Goal: Information Seeking & Learning: Learn about a topic

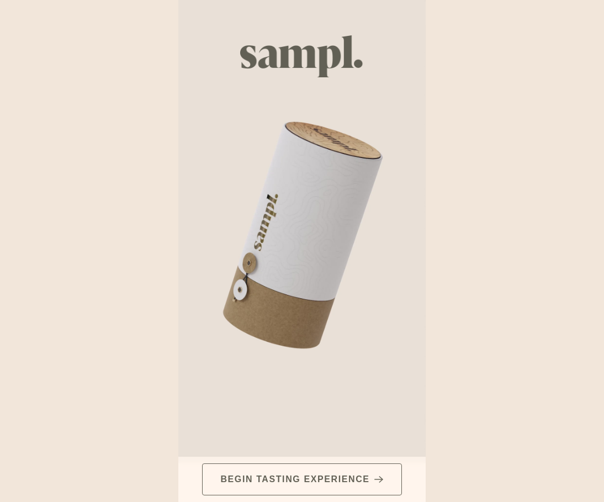
click at [375, 476] on icon at bounding box center [378, 479] width 9 height 8
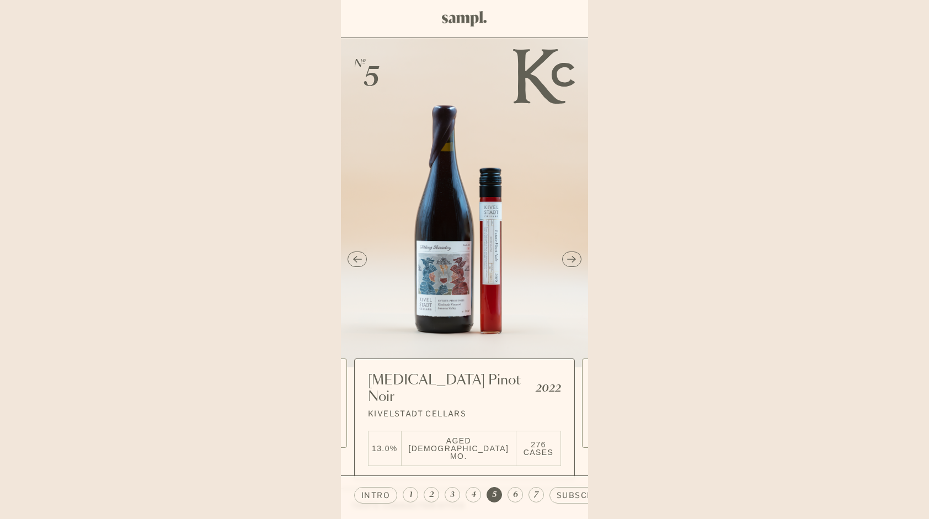
click at [358, 255] on icon "Previous slide" at bounding box center [357, 259] width 9 height 8
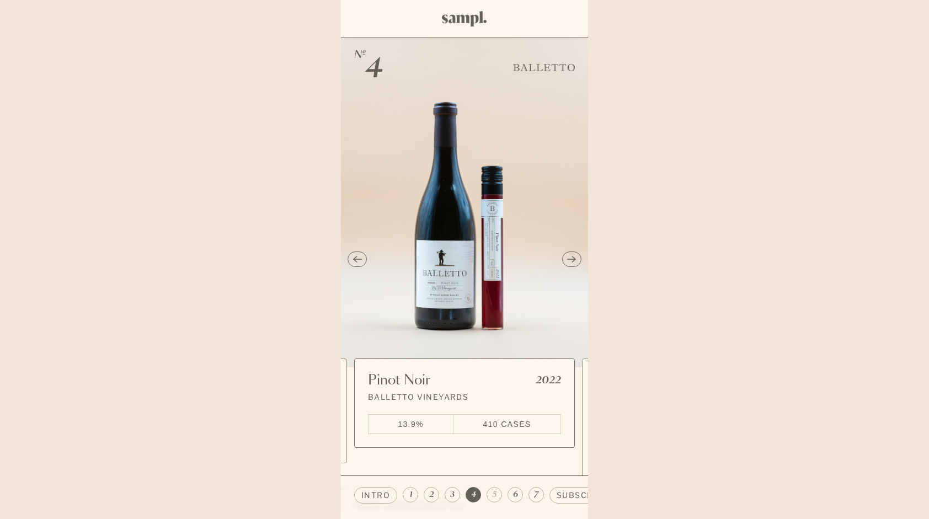
click at [358, 255] on icon "Previous slide" at bounding box center [357, 259] width 9 height 8
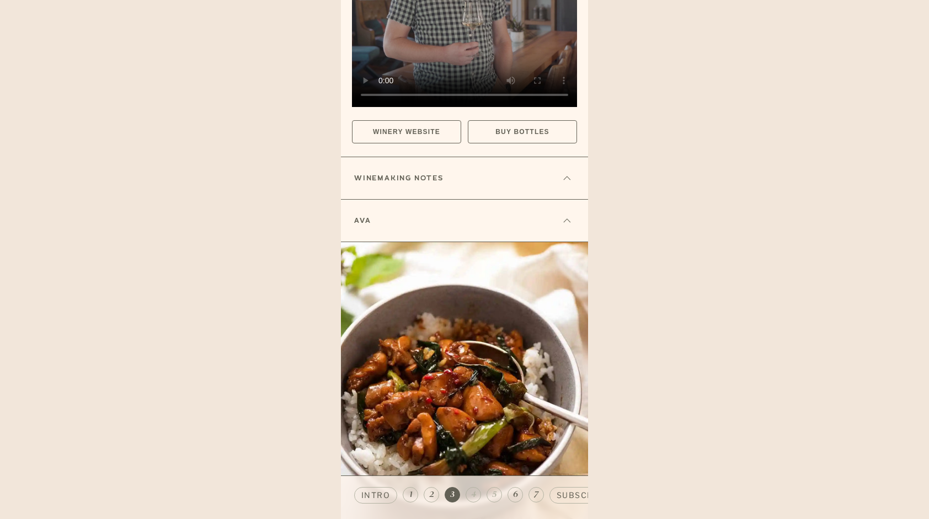
scroll to position [1105, 0]
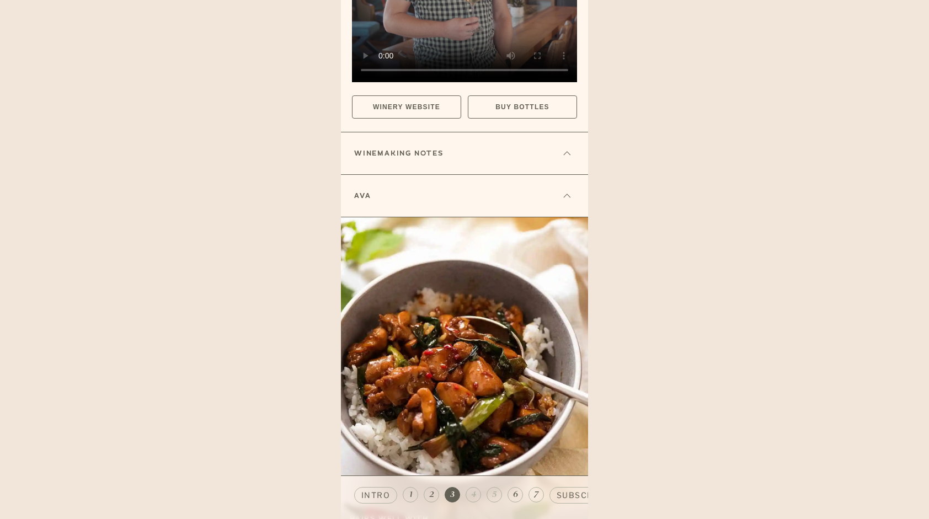
click at [565, 152] on icon at bounding box center [567, 153] width 7 height 3
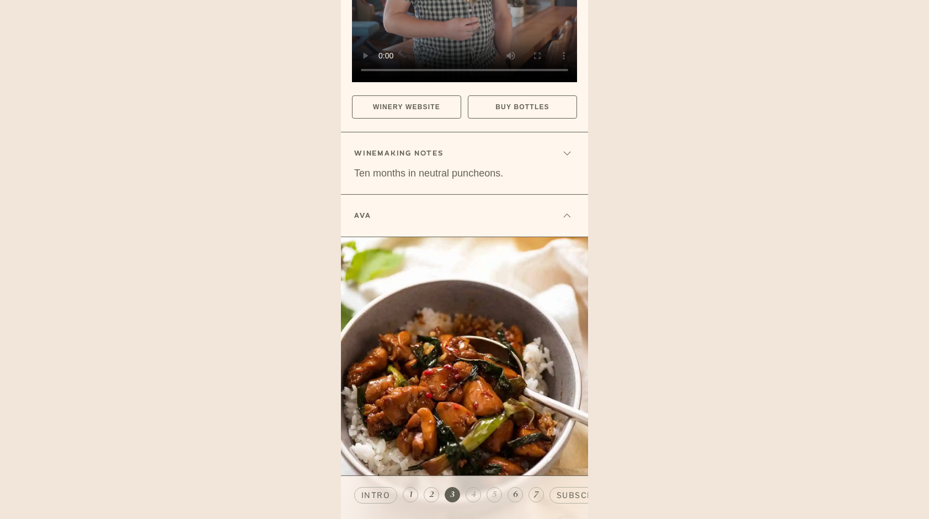
click at [473, 492] on span "4" at bounding box center [473, 494] width 5 height 11
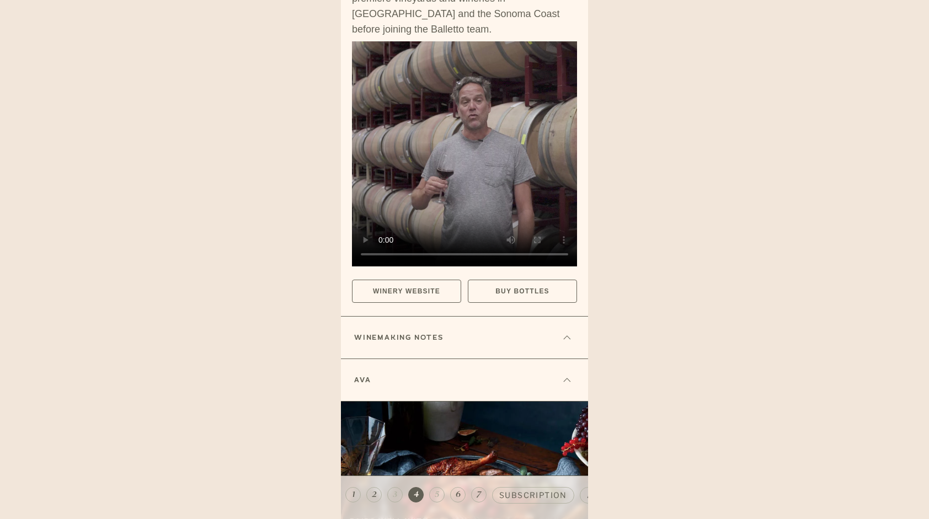
scroll to position [910, 0]
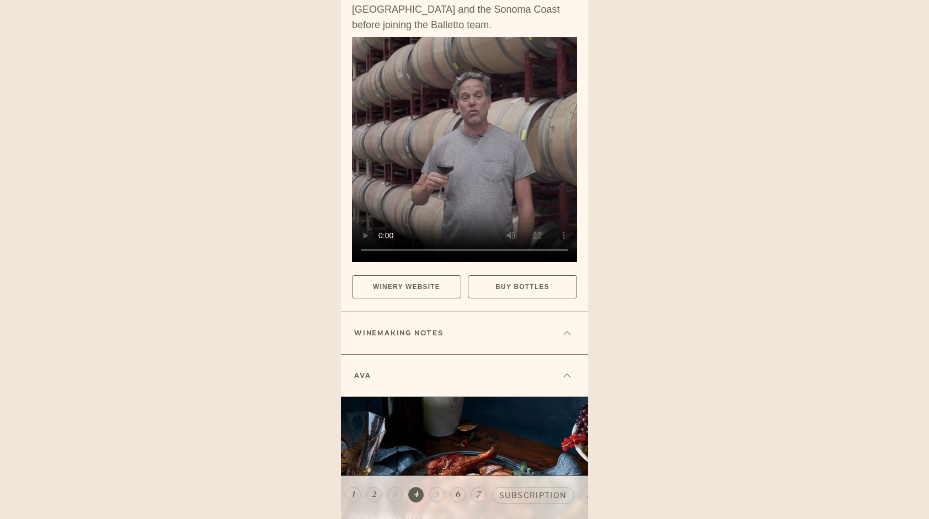
click at [565, 332] on icon at bounding box center [567, 333] width 7 height 3
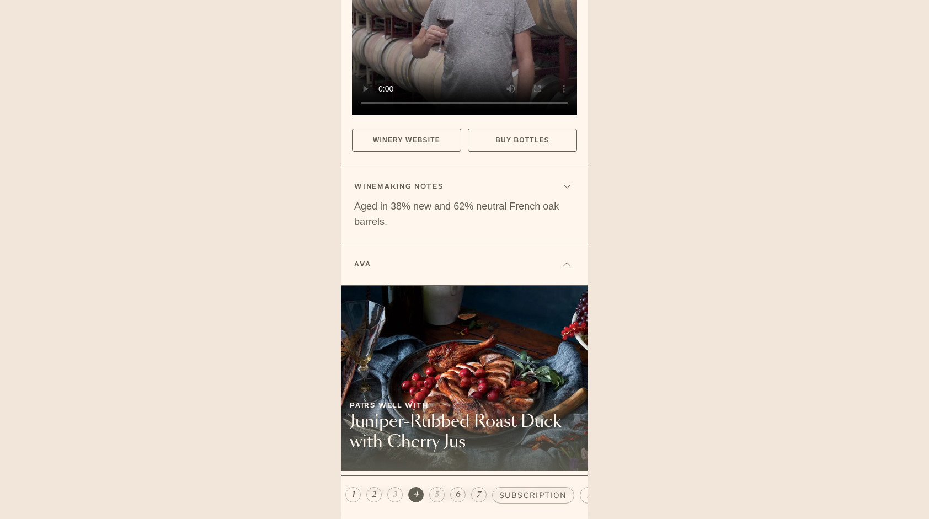
scroll to position [1066, 0]
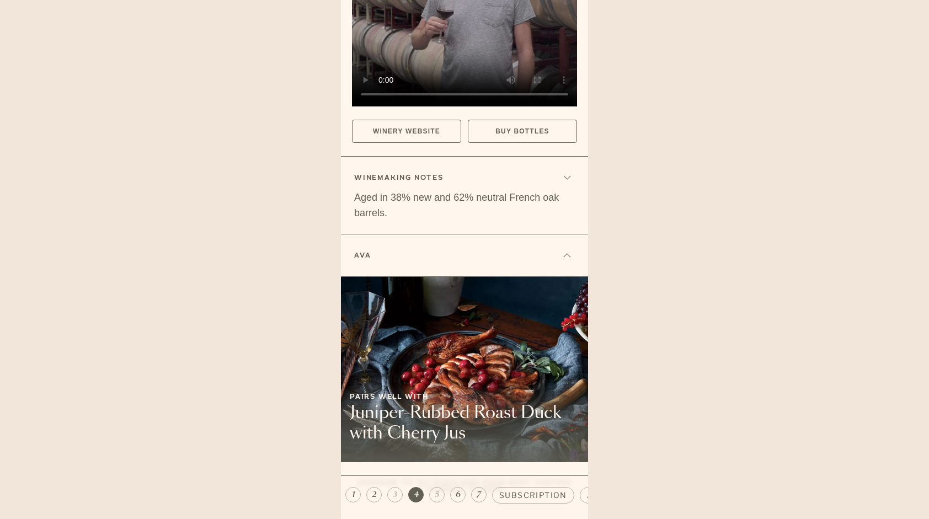
click at [457, 499] on span "6" at bounding box center [458, 494] width 5 height 11
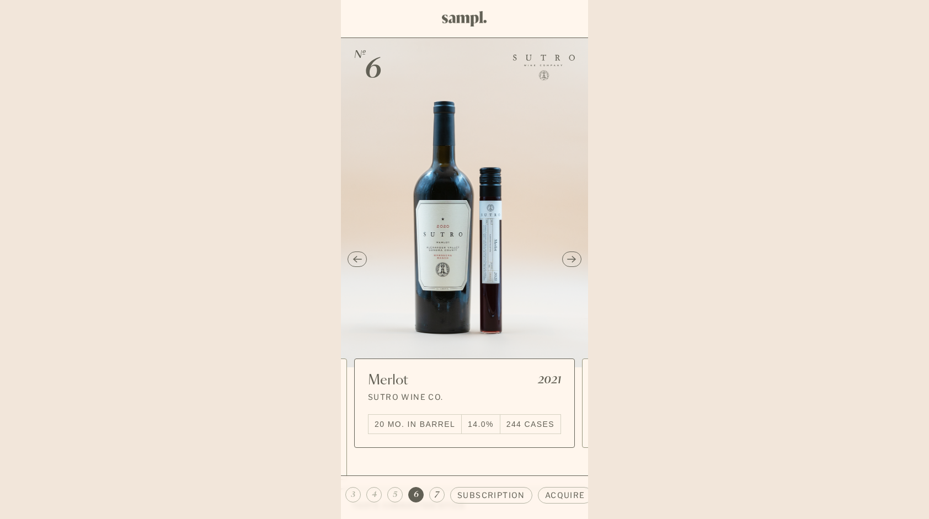
scroll to position [0, 99]
click at [394, 495] on span "5" at bounding box center [395, 494] width 4 height 11
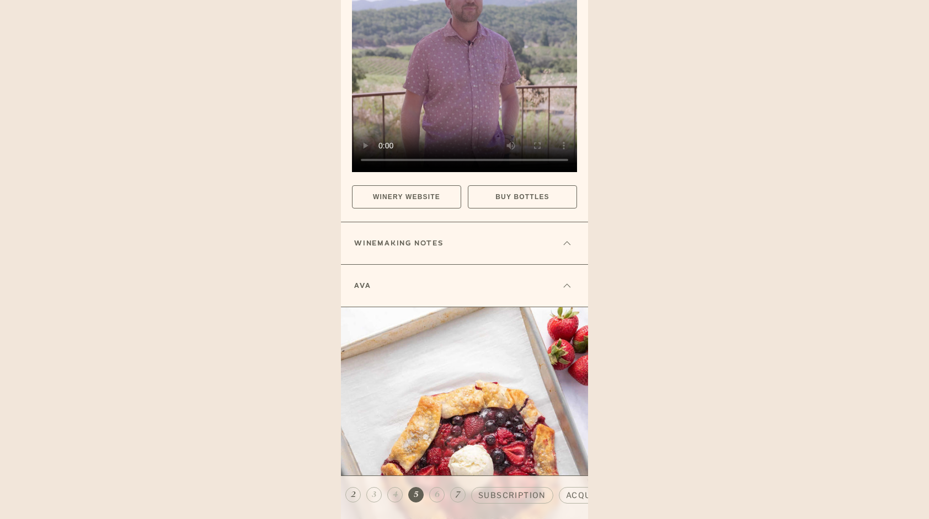
scroll to position [1186, 0]
click at [566, 241] on icon at bounding box center [567, 242] width 7 height 3
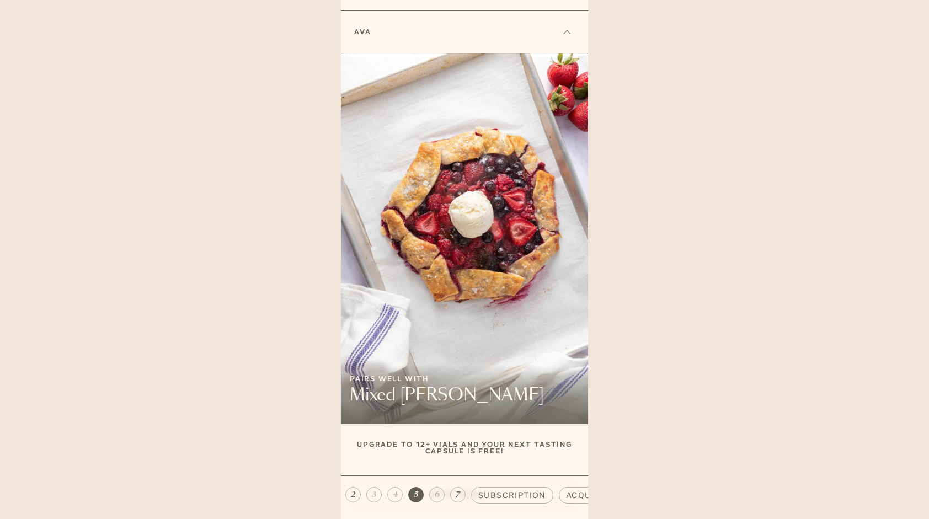
scroll to position [1483, 0]
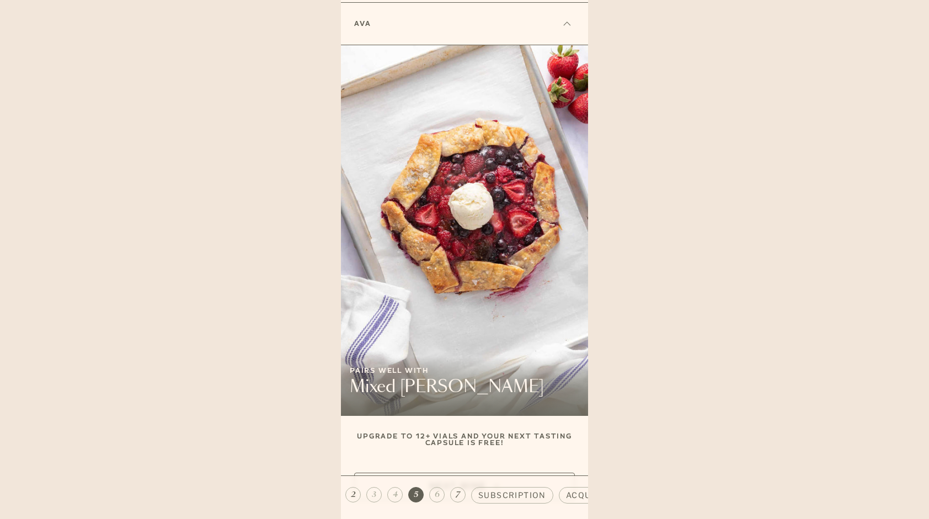
click at [436, 493] on span "6" at bounding box center [437, 494] width 5 height 11
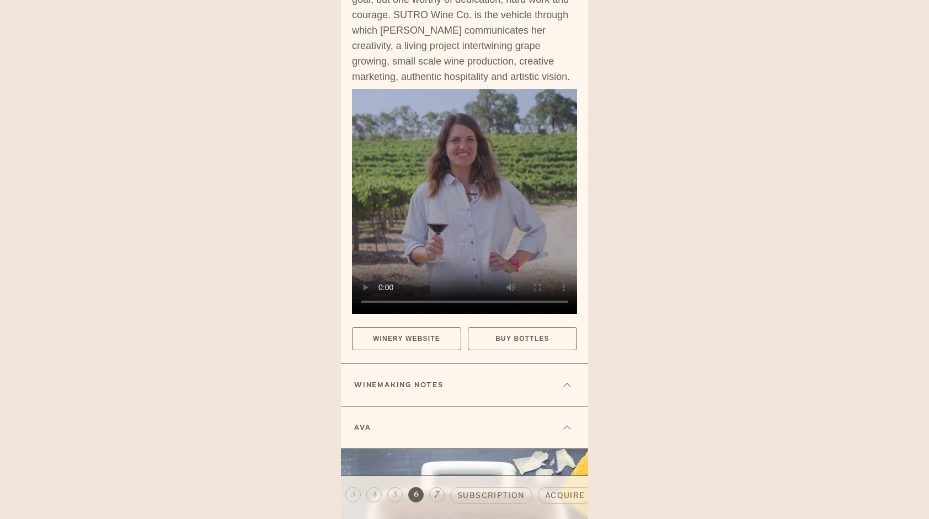
scroll to position [860, 0]
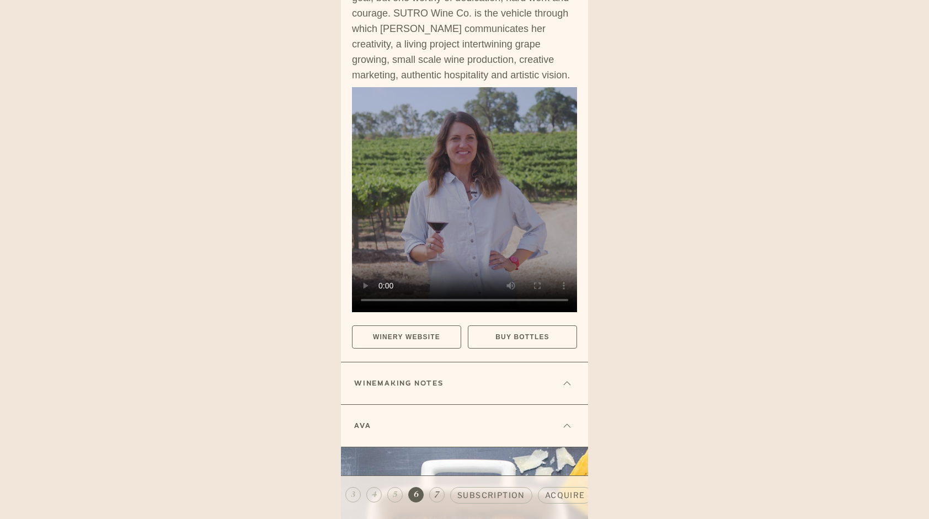
click at [567, 381] on icon at bounding box center [567, 383] width 9 height 4
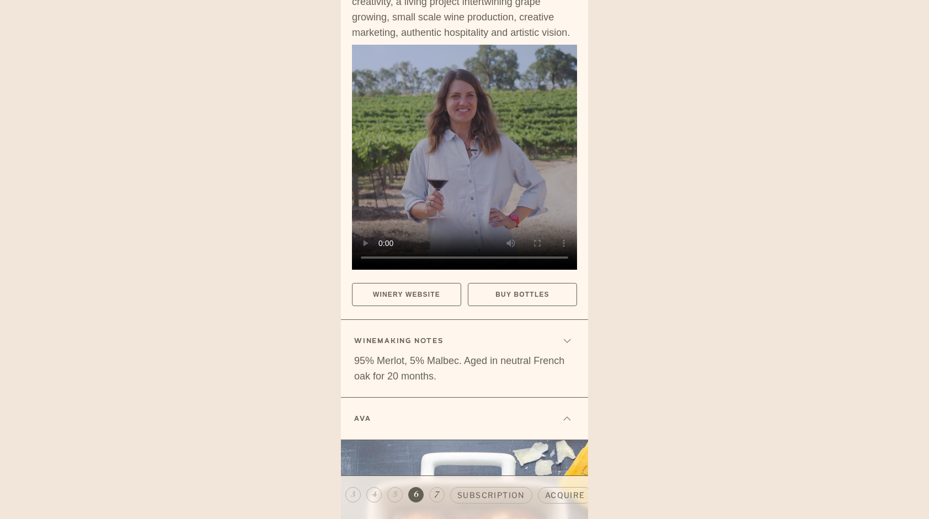
scroll to position [1282, 0]
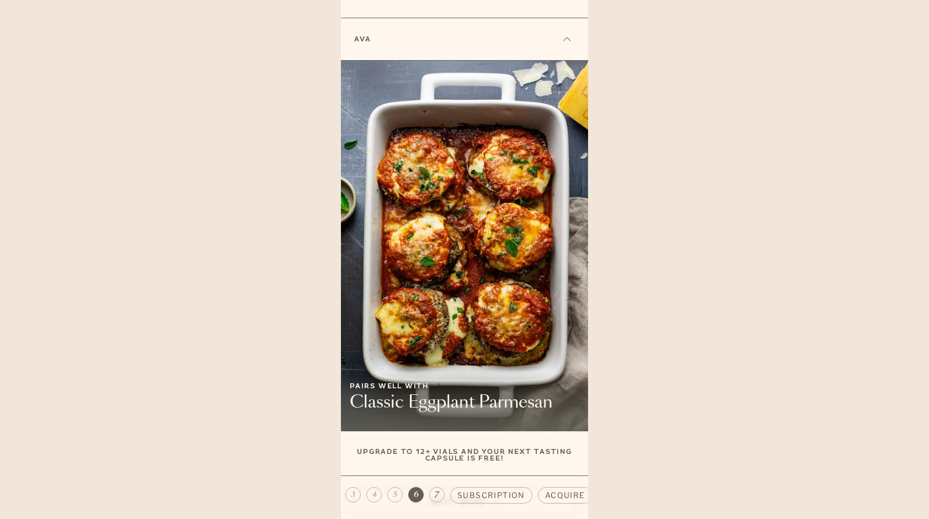
click at [435, 497] on span "7" at bounding box center [437, 494] width 4 height 11
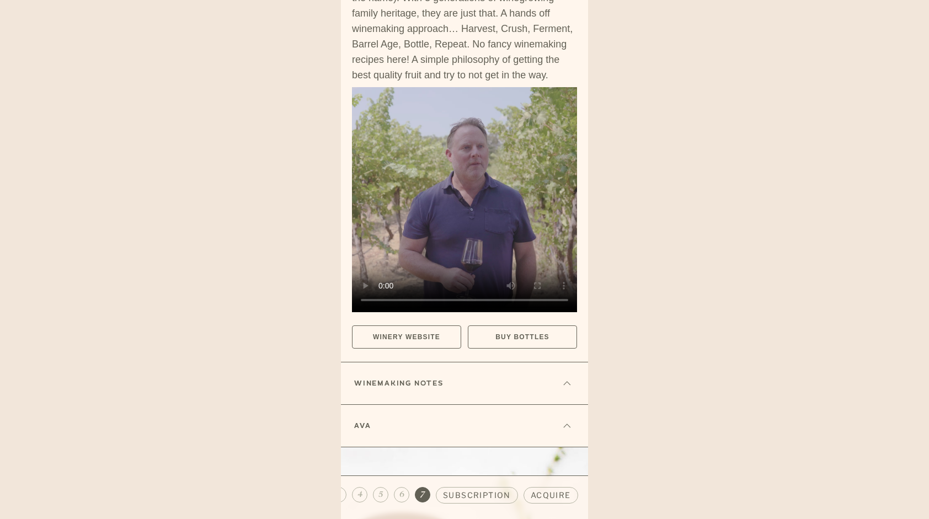
scroll to position [814, 0]
click at [567, 380] on icon at bounding box center [567, 382] width 9 height 4
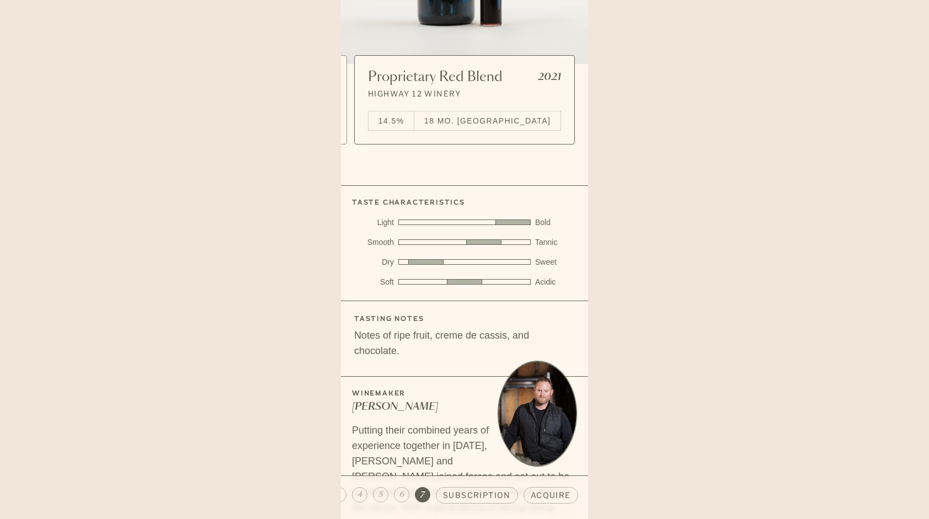
scroll to position [303, 0]
click at [516, 121] on li "18 Mo. [GEOGRAPHIC_DATA]" at bounding box center [487, 121] width 146 height 19
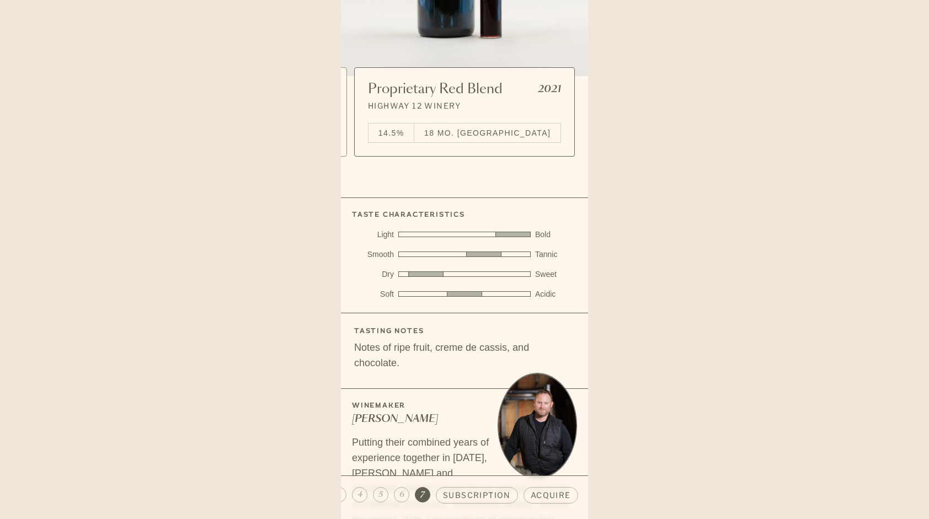
scroll to position [291, 0]
drag, startPoint x: 506, startPoint y: 315, endPoint x: 435, endPoint y: 316, distance: 71.2
click at [435, 340] on p "Notes of ripe fruit, creme de cassis, and chocolate." at bounding box center [464, 355] width 221 height 31
copy p "creme de cassis"
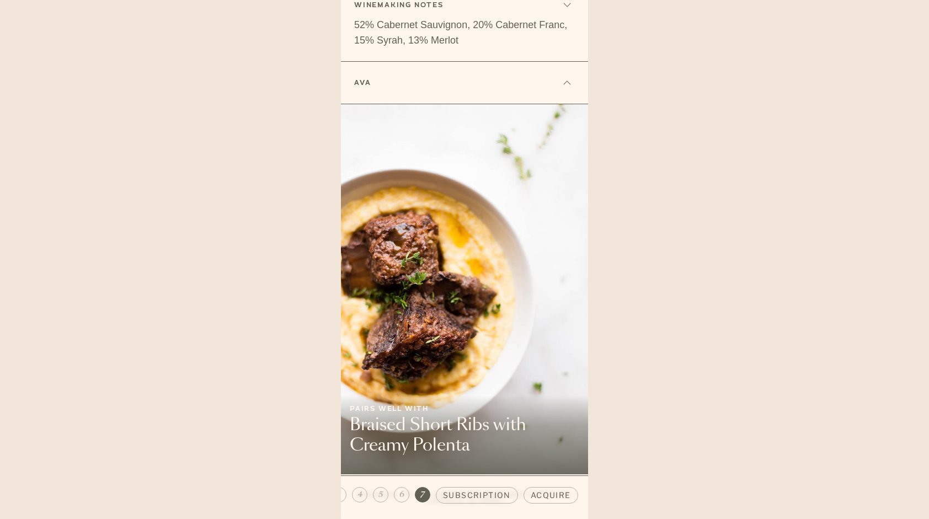
scroll to position [1250, 0]
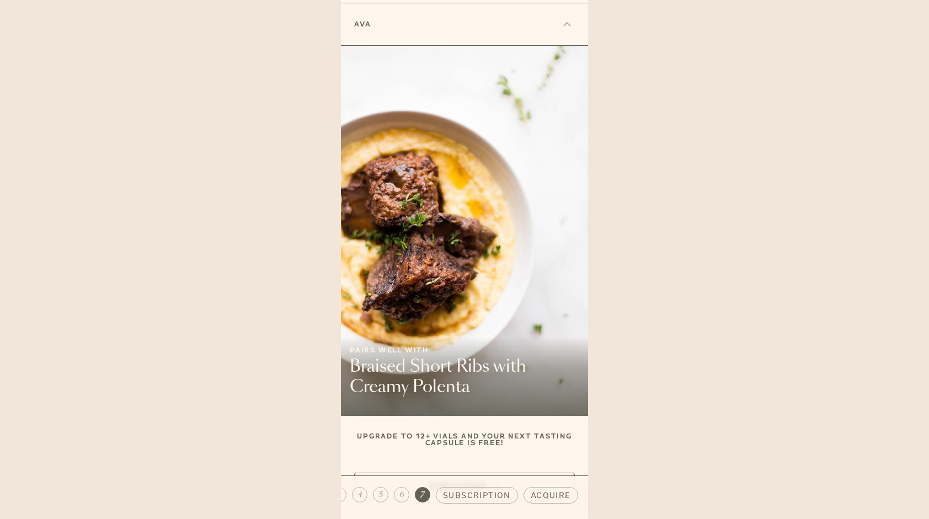
click at [360, 494] on span "4" at bounding box center [360, 494] width 5 height 11
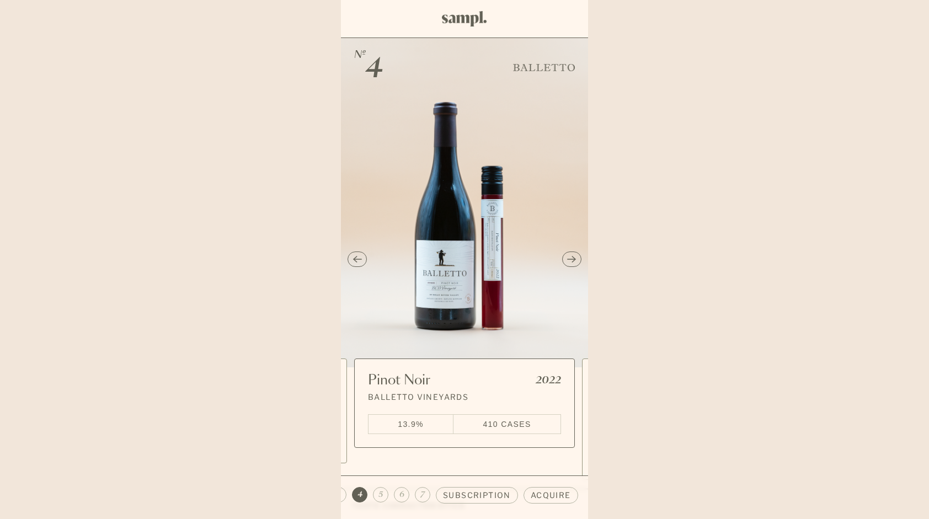
scroll to position [0, 57]
click at [353, 493] on span "1" at bounding box center [353, 494] width 3 height 11
